Goal: Information Seeking & Learning: Learn about a topic

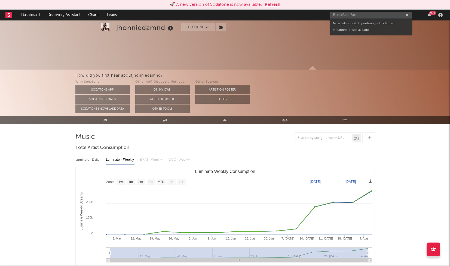
select select "1w"
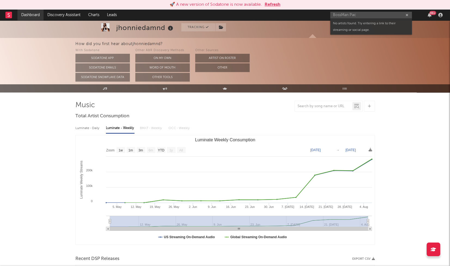
click at [28, 14] on link "Dashboard" at bounding box center [30, 15] width 26 height 11
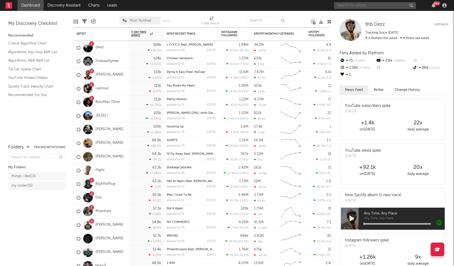
click at [377, 6] on input "text" at bounding box center [375, 5] width 82 height 7
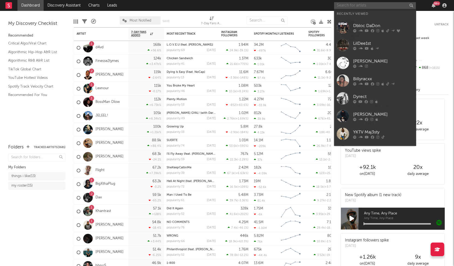
paste input "Luhmaribx"
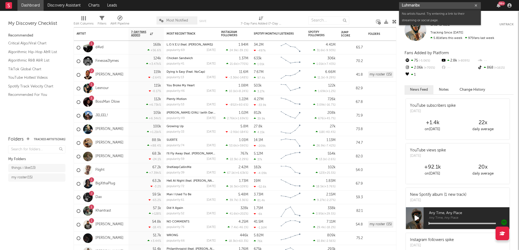
click at [427, 6] on input "Luhmaribx" at bounding box center [440, 5] width 82 height 7
type input "worldwide jp"
click at [440, 14] on div "Worldwide JP - Topic" at bounding box center [448, 16] width 60 height 7
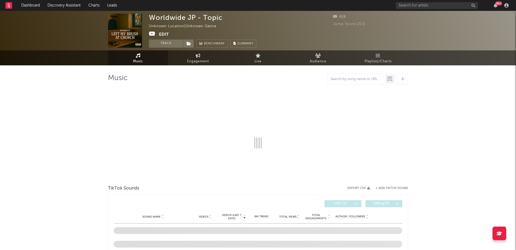
select select "1w"
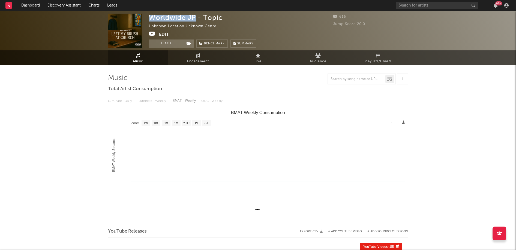
drag, startPoint x: 149, startPoint y: 17, endPoint x: 196, endPoint y: 17, distance: 46.9
click at [196, 17] on div "Worldwide JP - Topic" at bounding box center [186, 18] width 74 height 8
copy div "Worldwide JP"
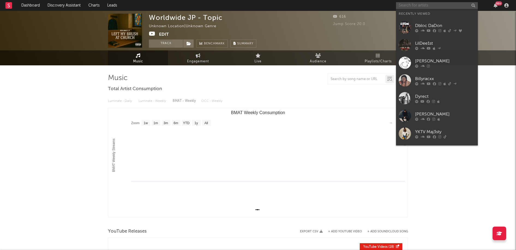
click at [407, 7] on input "text" at bounding box center [437, 5] width 82 height 7
paste input "Worldwide JP"
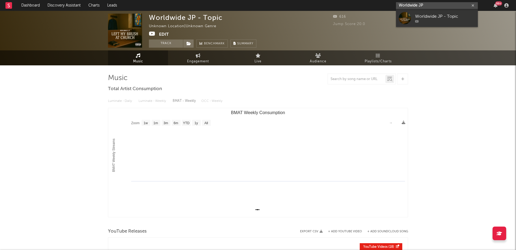
click at [426, 5] on input "Worldwide JP" at bounding box center [437, 5] width 82 height 7
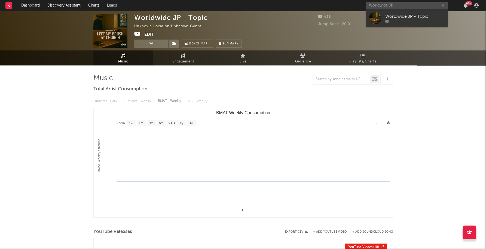
click at [396, 6] on input "Worldwide JP" at bounding box center [408, 5] width 82 height 7
paste input "spyda spruce"
click at [380, 4] on input "spyda spruce" at bounding box center [408, 5] width 82 height 7
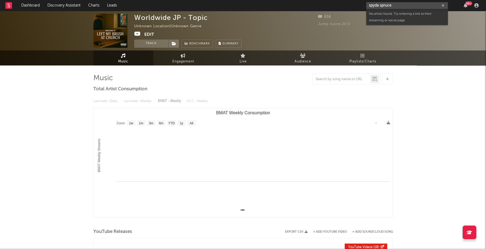
click at [380, 4] on input "spyda spruce" at bounding box center [408, 5] width 82 height 7
paste input "Bighomie Kevi"
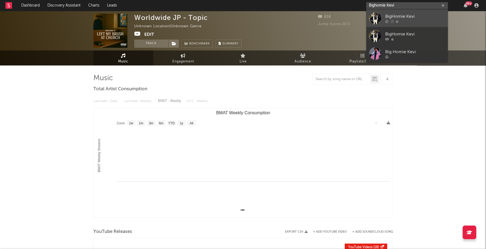
type input "Bighomie Kevi"
click at [408, 12] on link "BigHomie Kevi" at bounding box center [408, 18] width 82 height 18
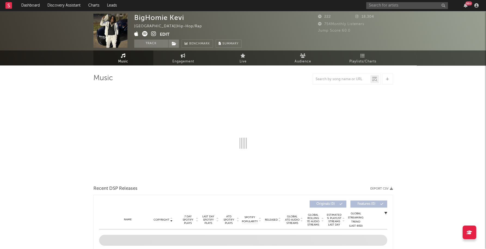
select select "1w"
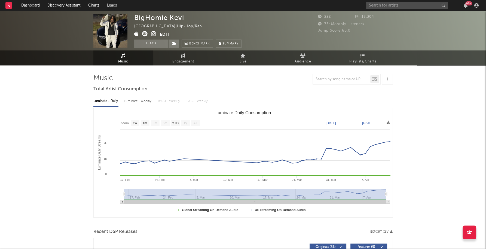
click at [136, 103] on div "Luminate - Weekly" at bounding box center [138, 100] width 29 height 9
select select "6m"
